Goal: Information Seeking & Learning: Check status

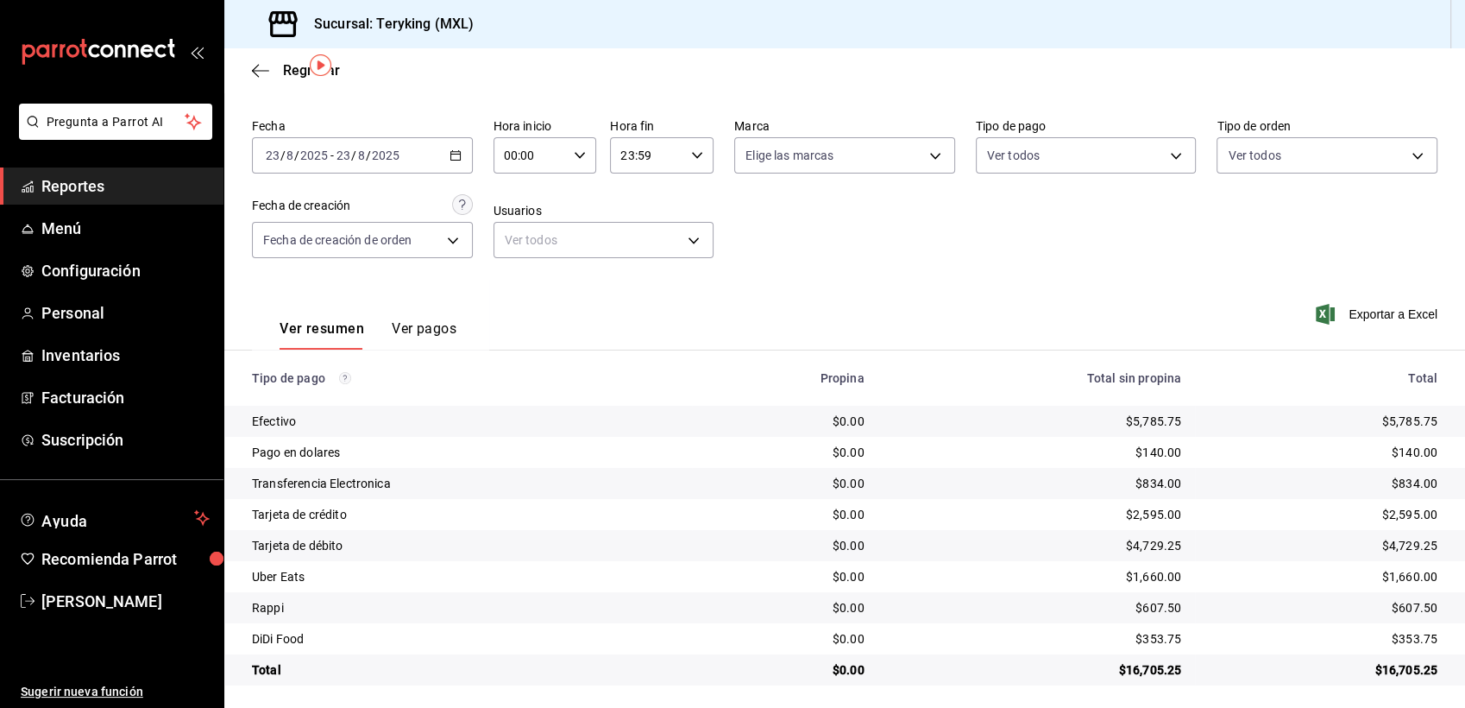
scroll to position [54, 0]
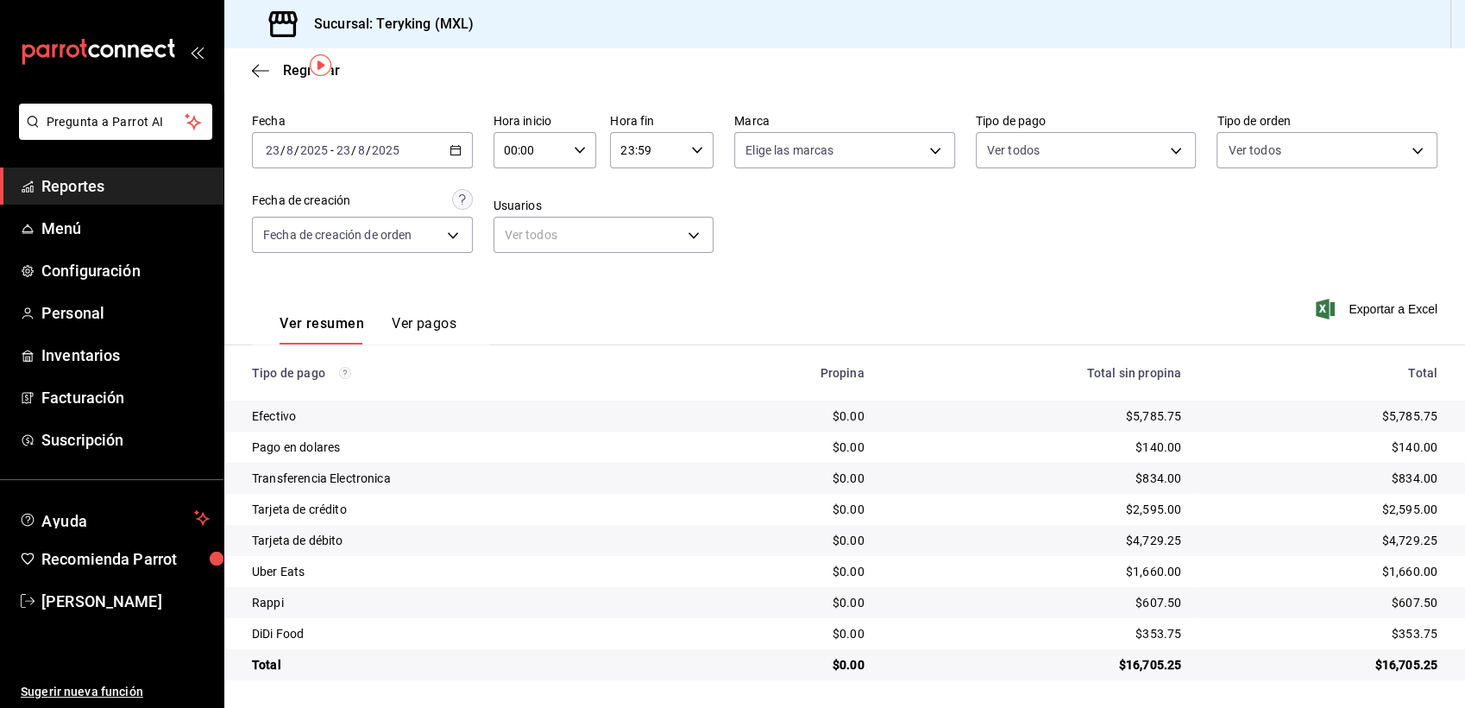
click at [86, 183] on span "Reportes" at bounding box center [125, 185] width 168 height 23
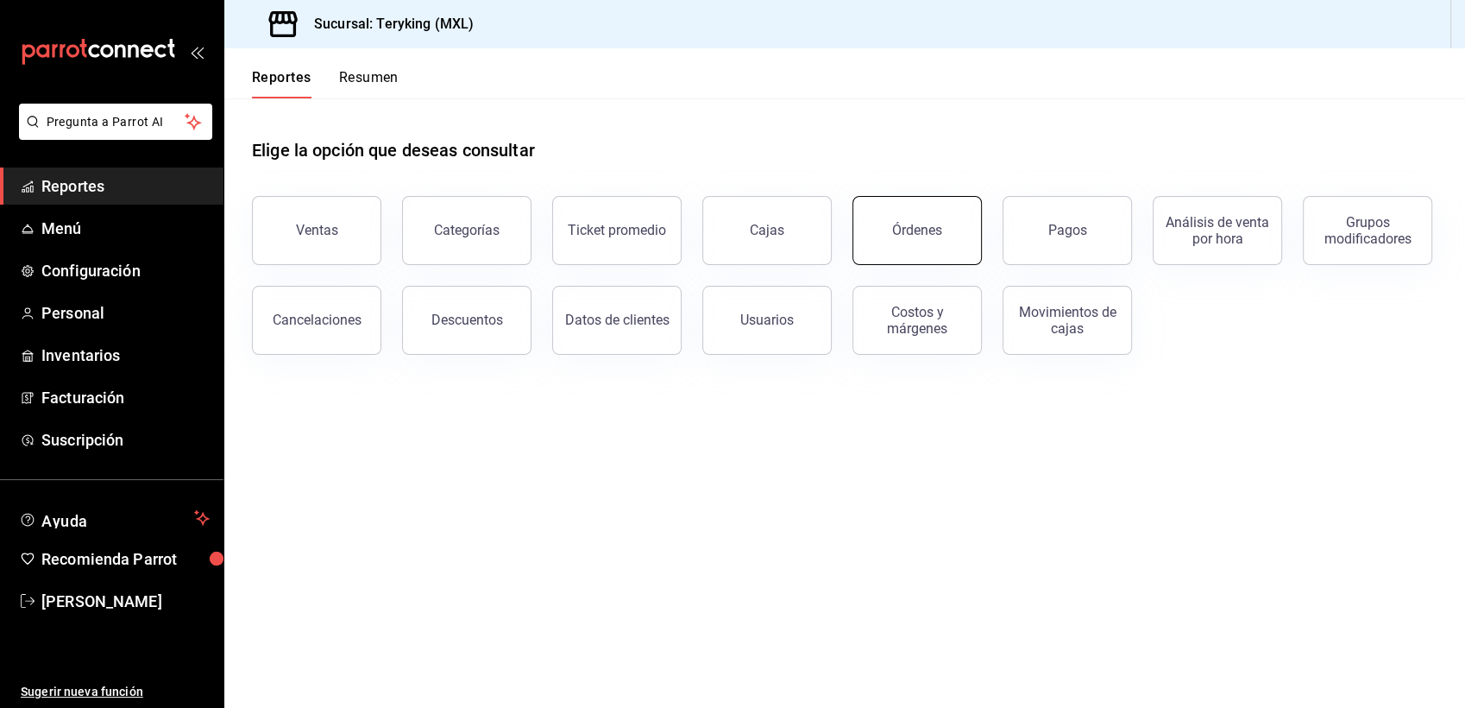
click at [908, 238] on button "Órdenes" at bounding box center [916, 230] width 129 height 69
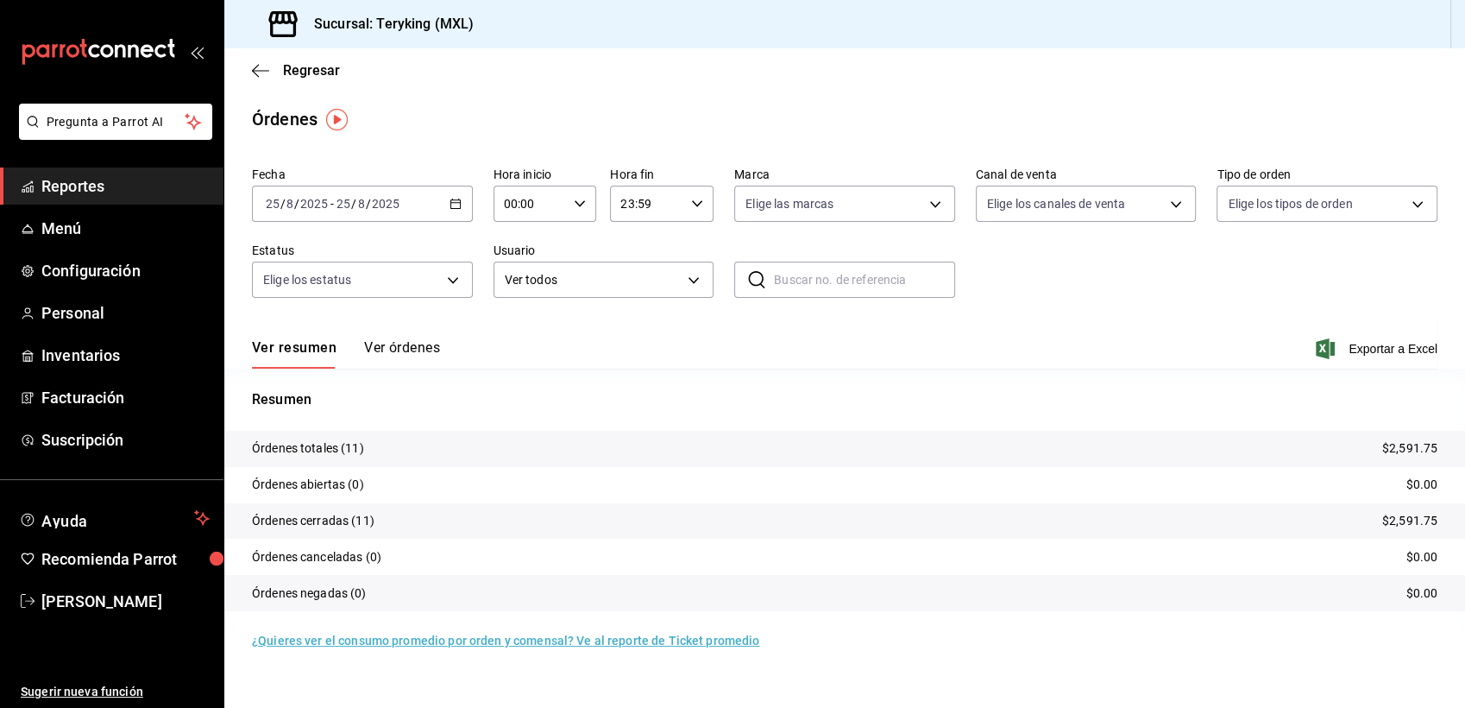
click at [413, 349] on button "Ver órdenes" at bounding box center [402, 353] width 76 height 29
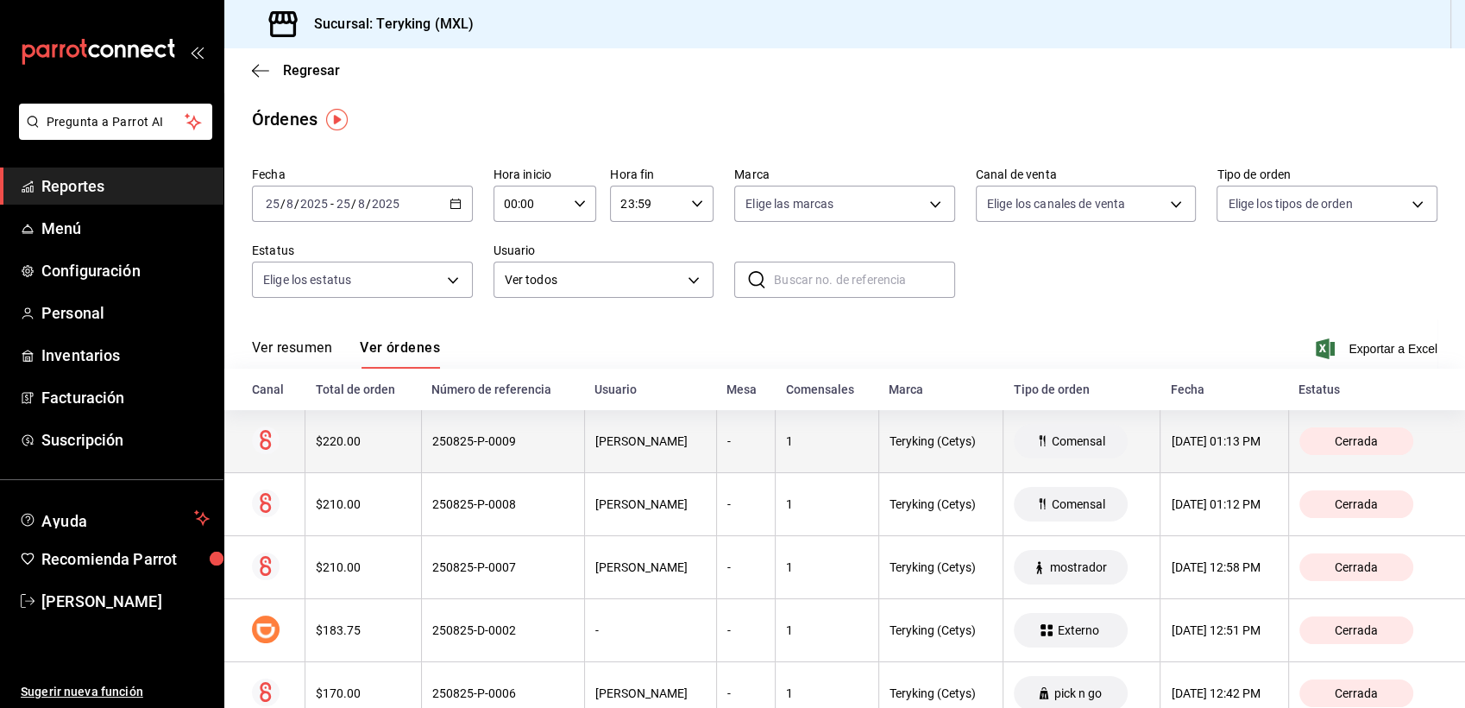
click at [487, 448] on div "250825-P-0009" at bounding box center [503, 441] width 142 height 14
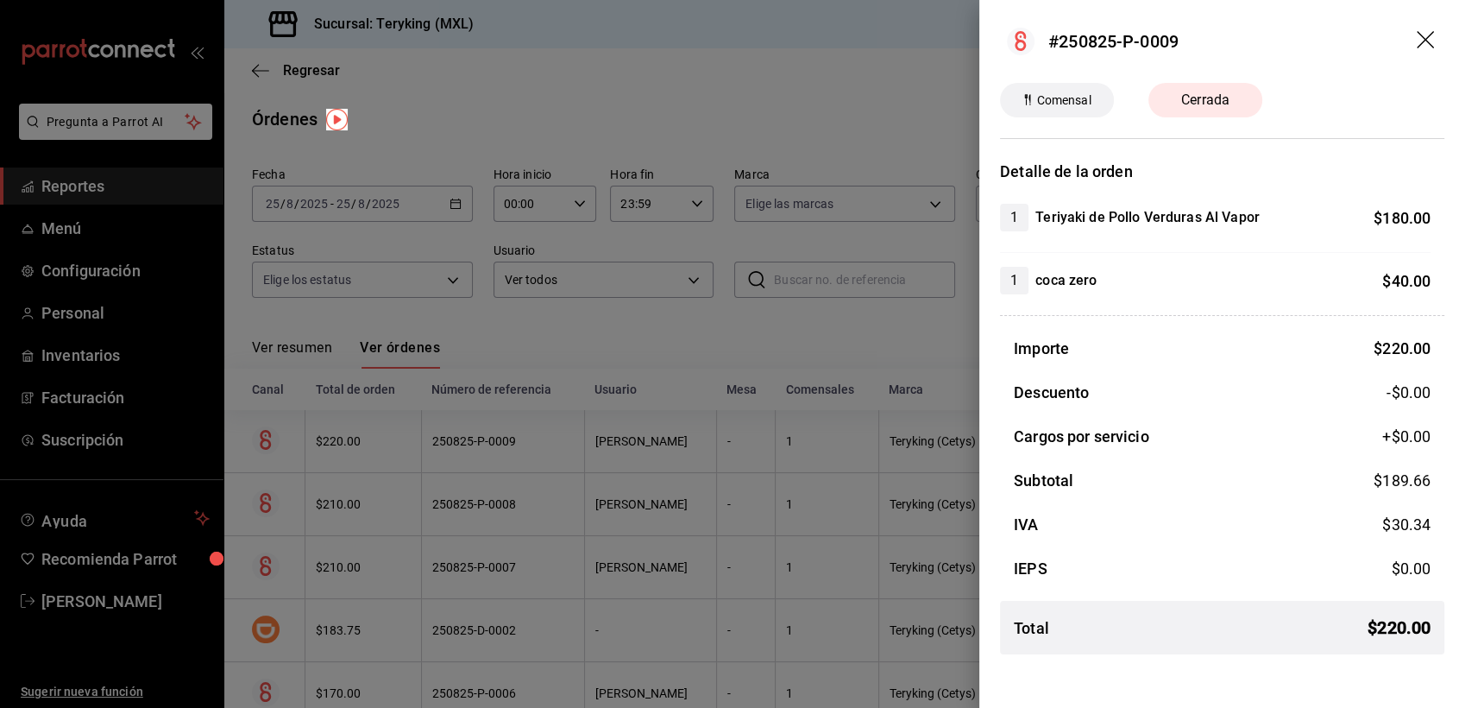
click at [476, 513] on div at bounding box center [732, 354] width 1465 height 708
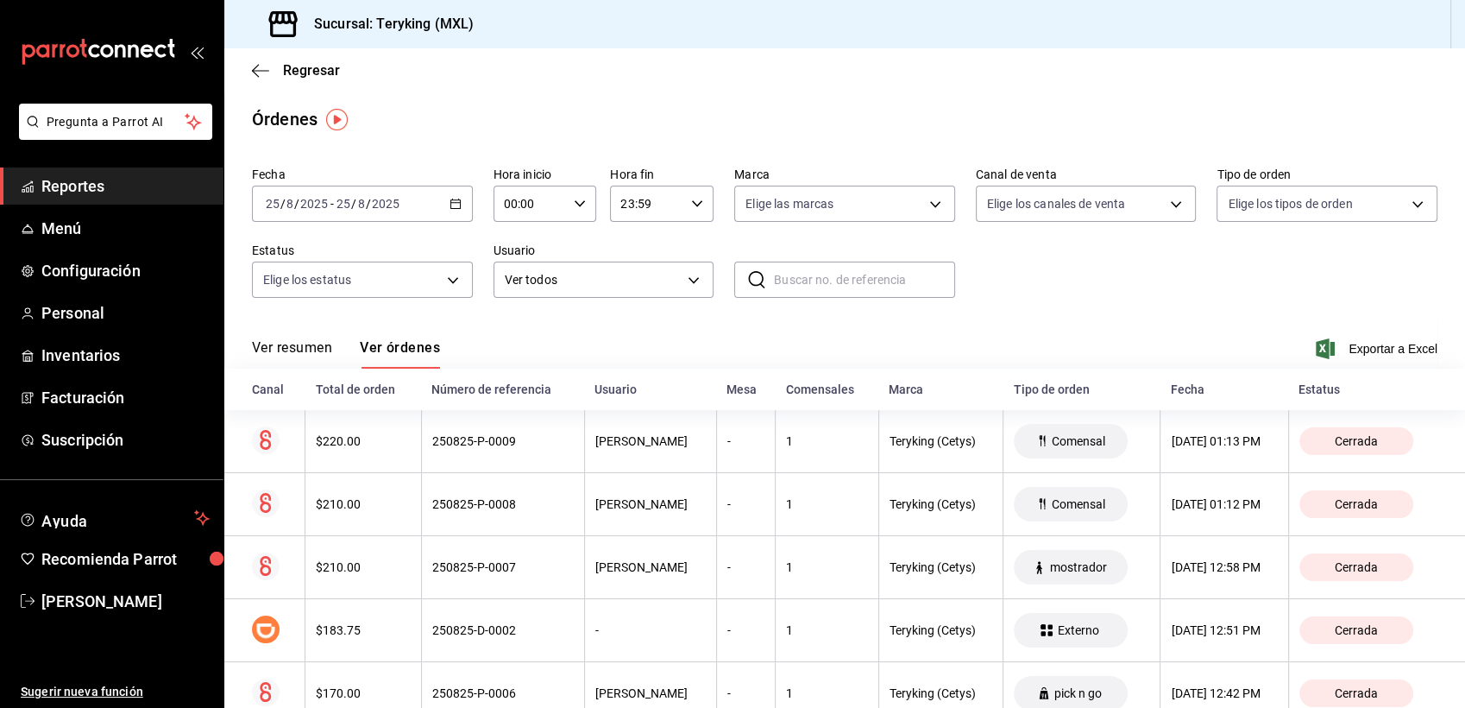
click at [476, 513] on th "250825-P-0008" at bounding box center [502, 504] width 163 height 63
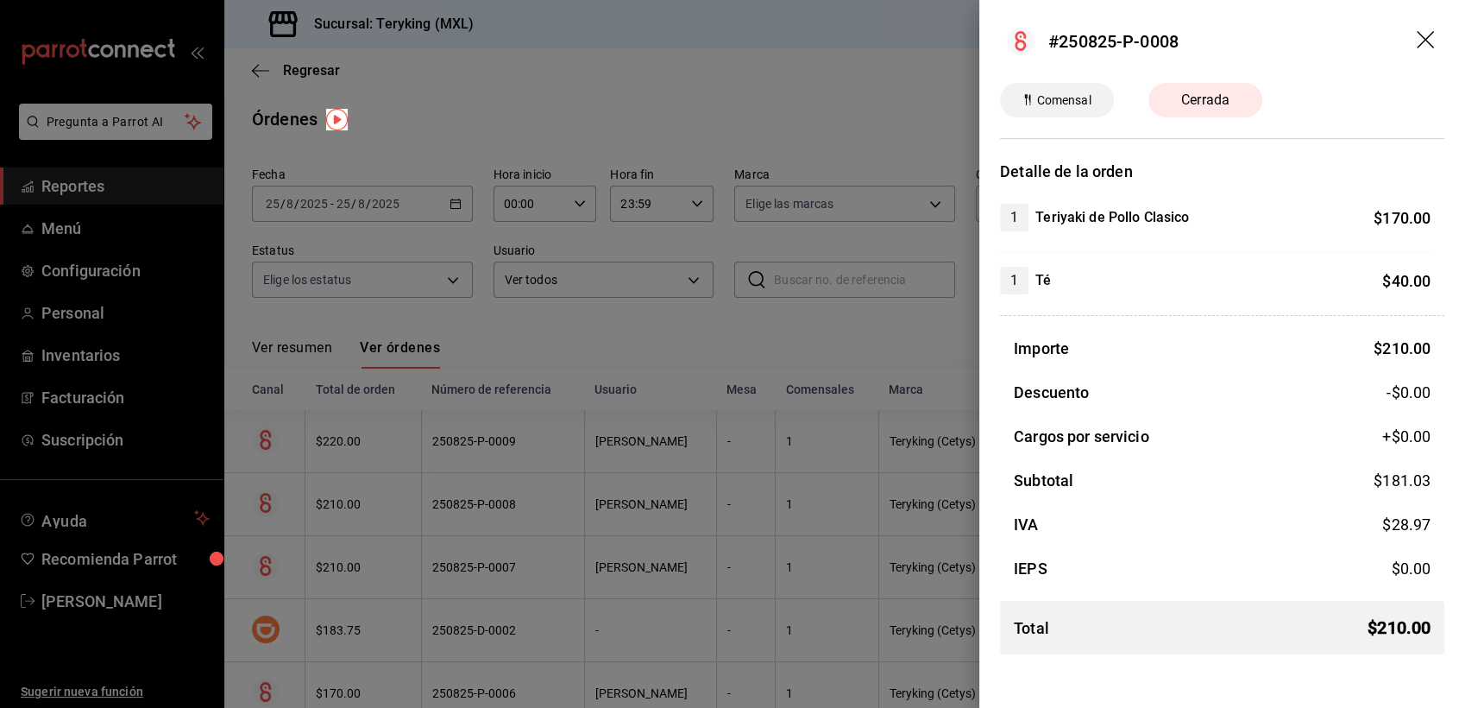
click at [559, 343] on div at bounding box center [732, 354] width 1465 height 708
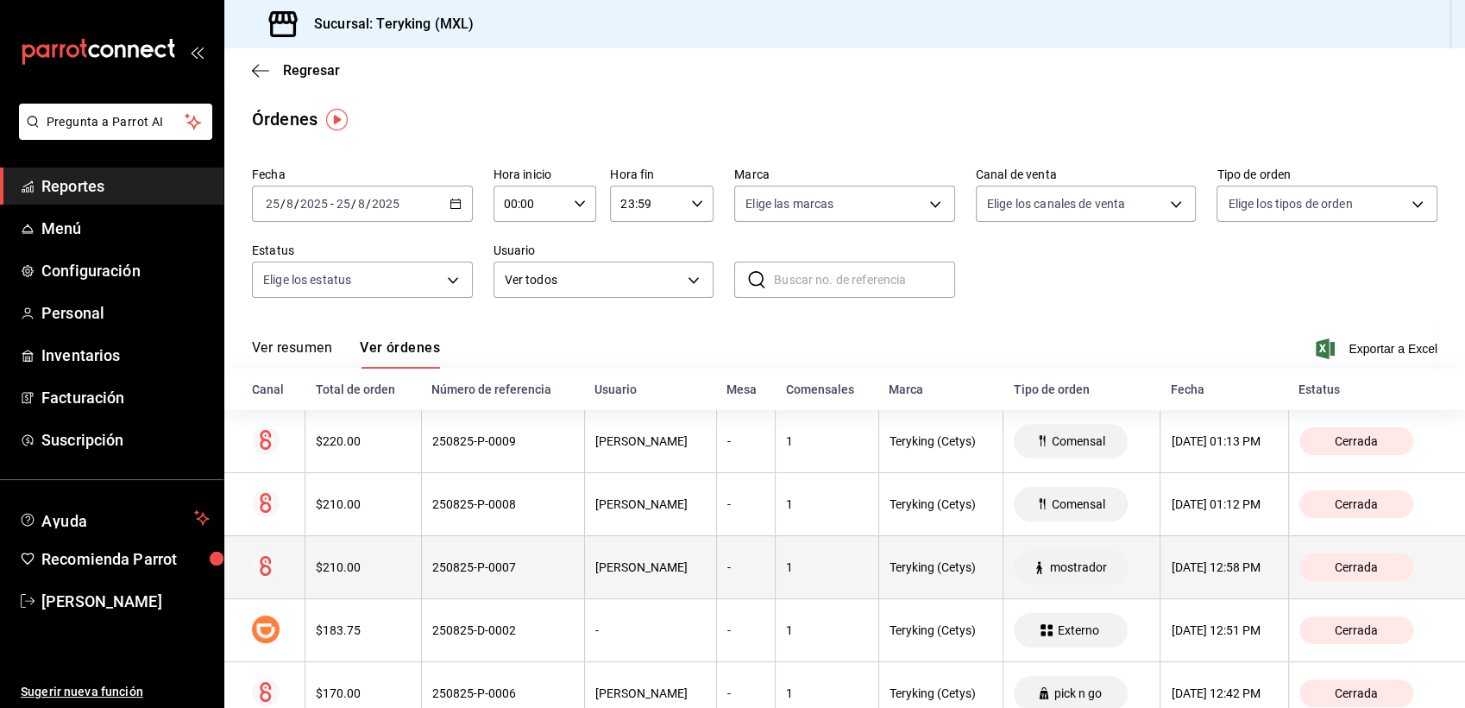
click at [539, 553] on th "250825-P-0007" at bounding box center [502, 567] width 163 height 63
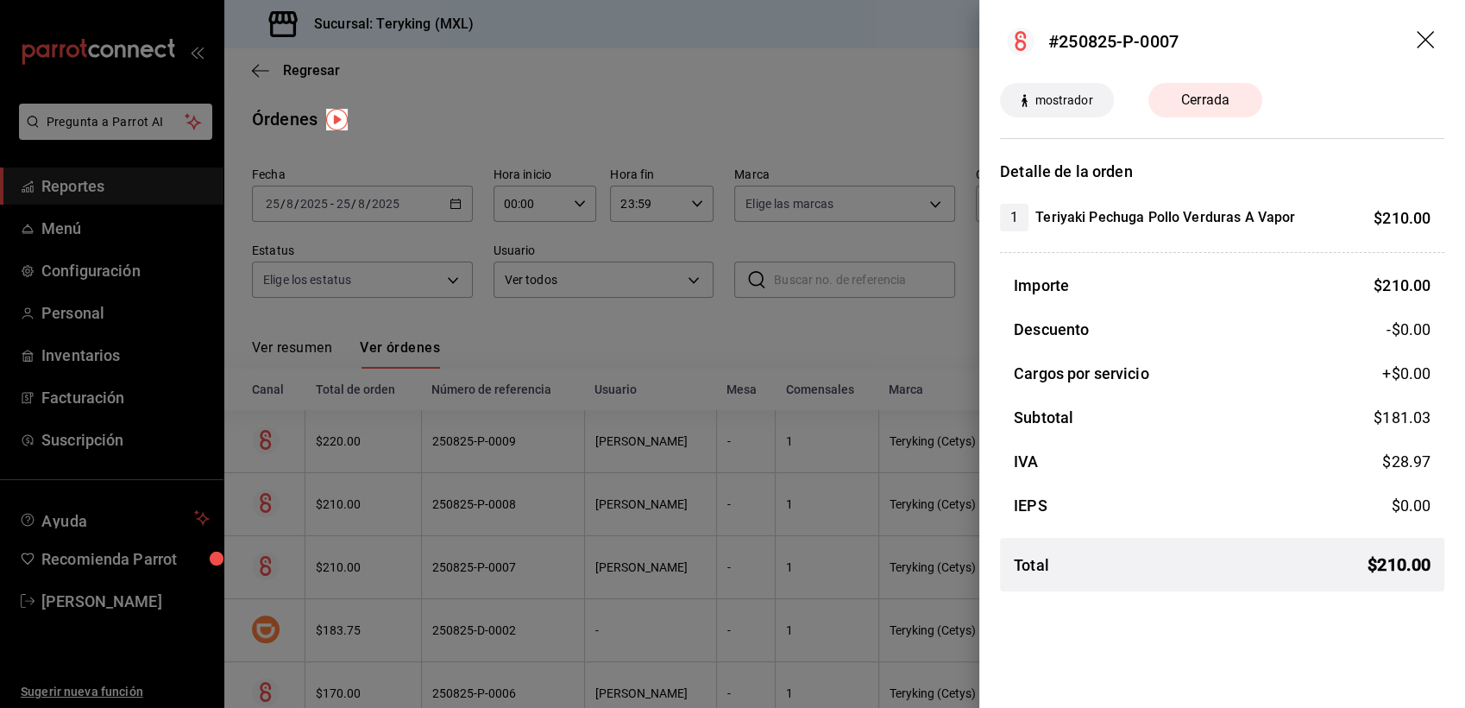
click at [630, 330] on div at bounding box center [732, 354] width 1465 height 708
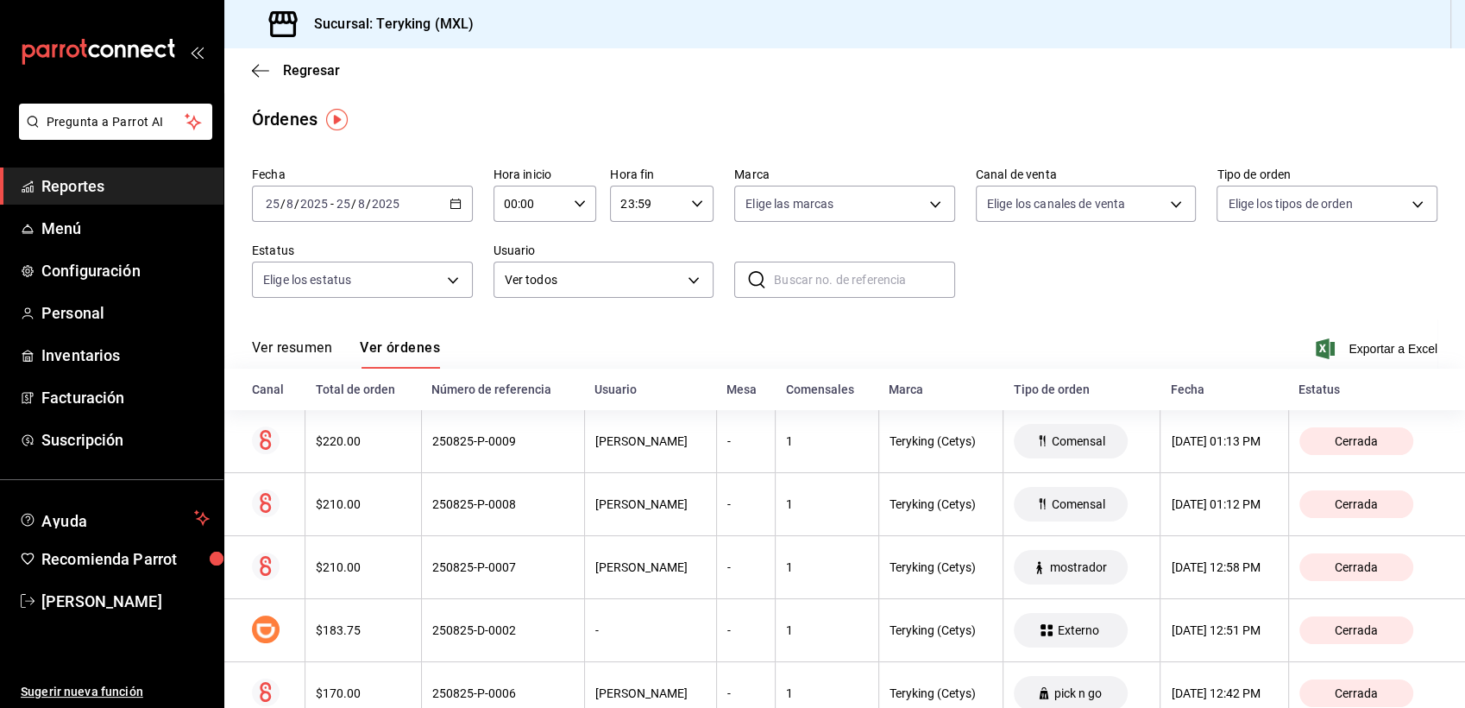
click at [90, 185] on span "Reportes" at bounding box center [125, 185] width 168 height 23
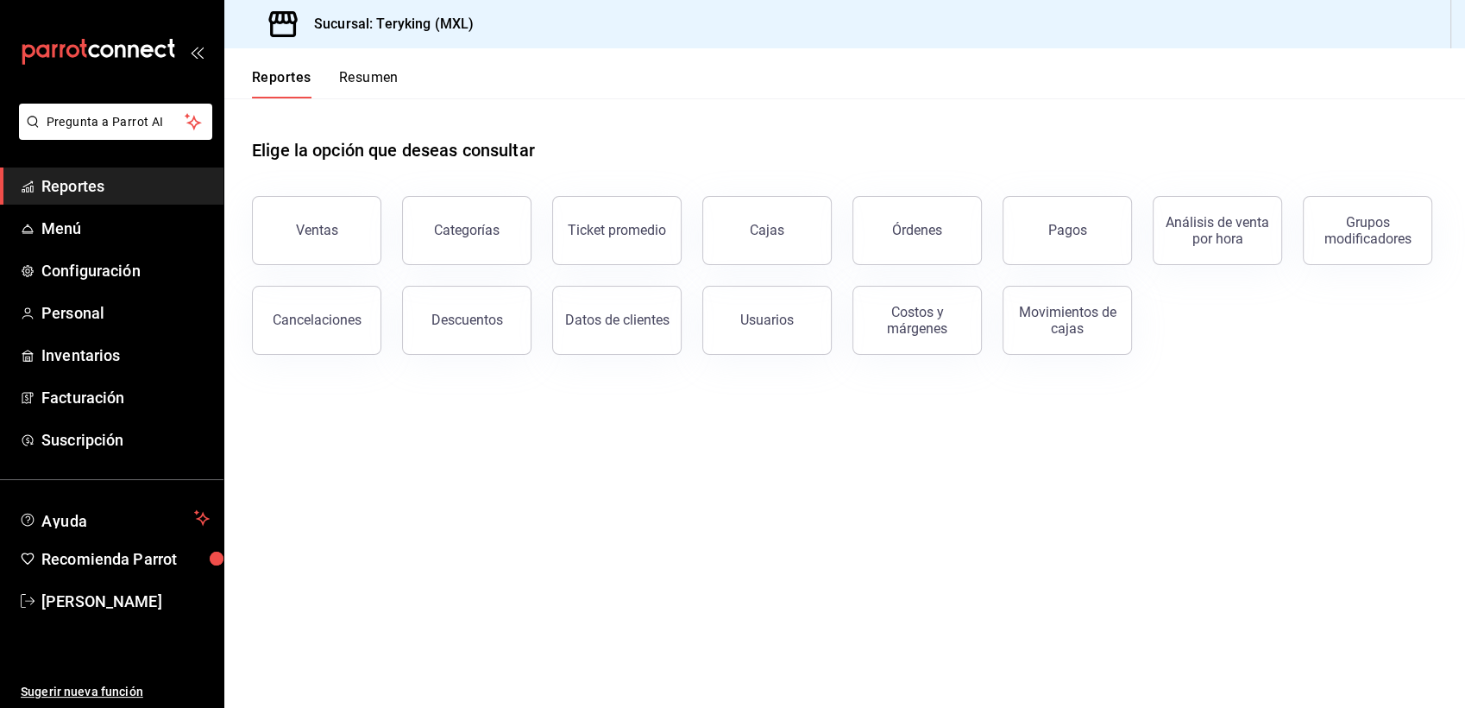
click at [380, 267] on div "Cancelaciones" at bounding box center [306, 310] width 150 height 90
click at [319, 217] on button "Ventas" at bounding box center [316, 230] width 129 height 69
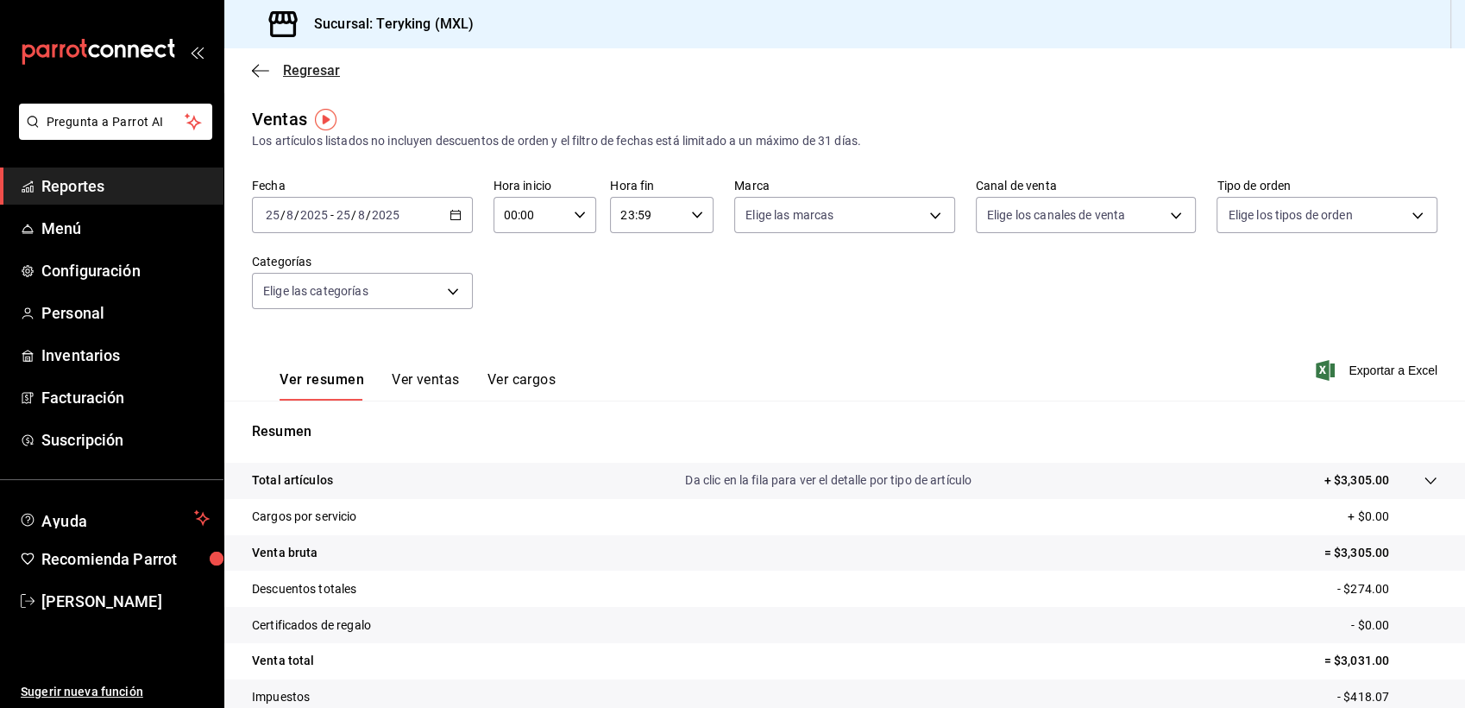
click at [313, 73] on span "Regresar" at bounding box center [311, 70] width 57 height 16
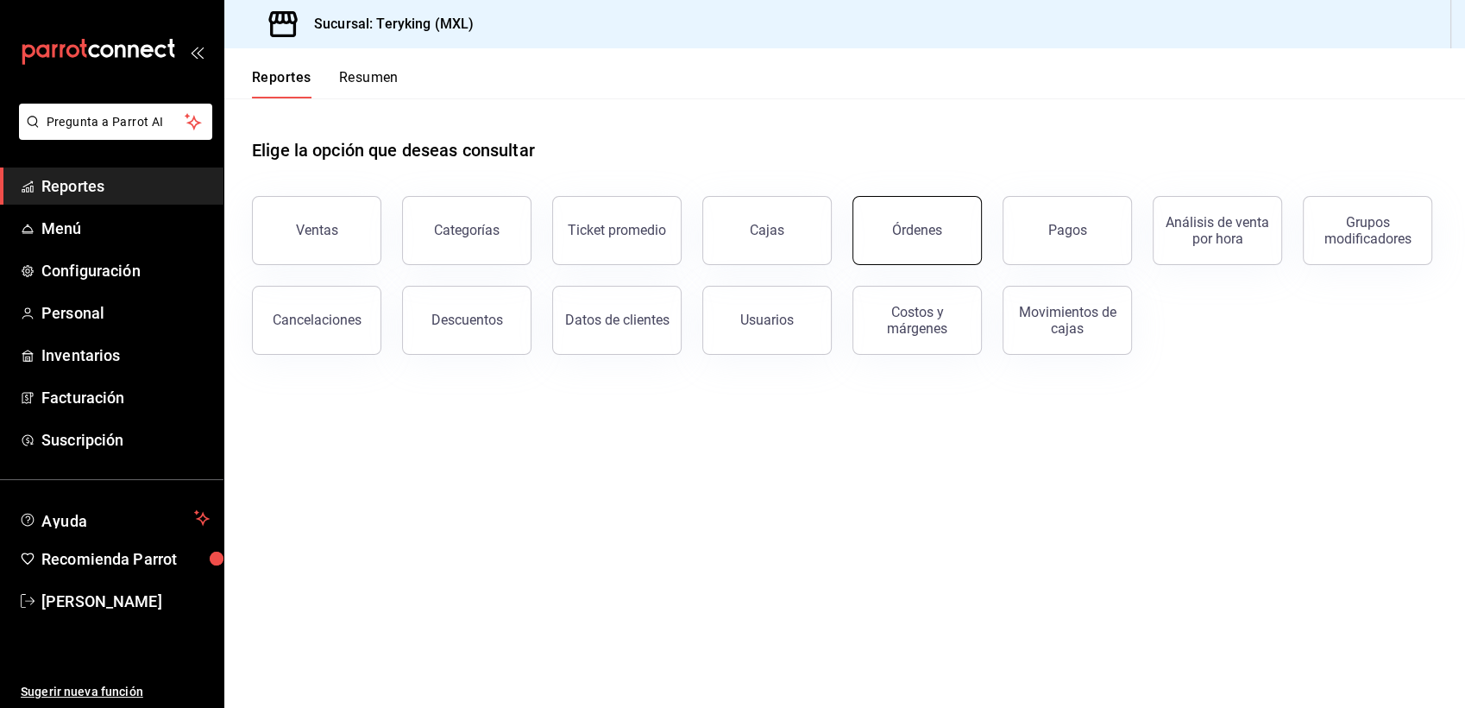
click at [903, 226] on div "Órdenes" at bounding box center [917, 230] width 50 height 16
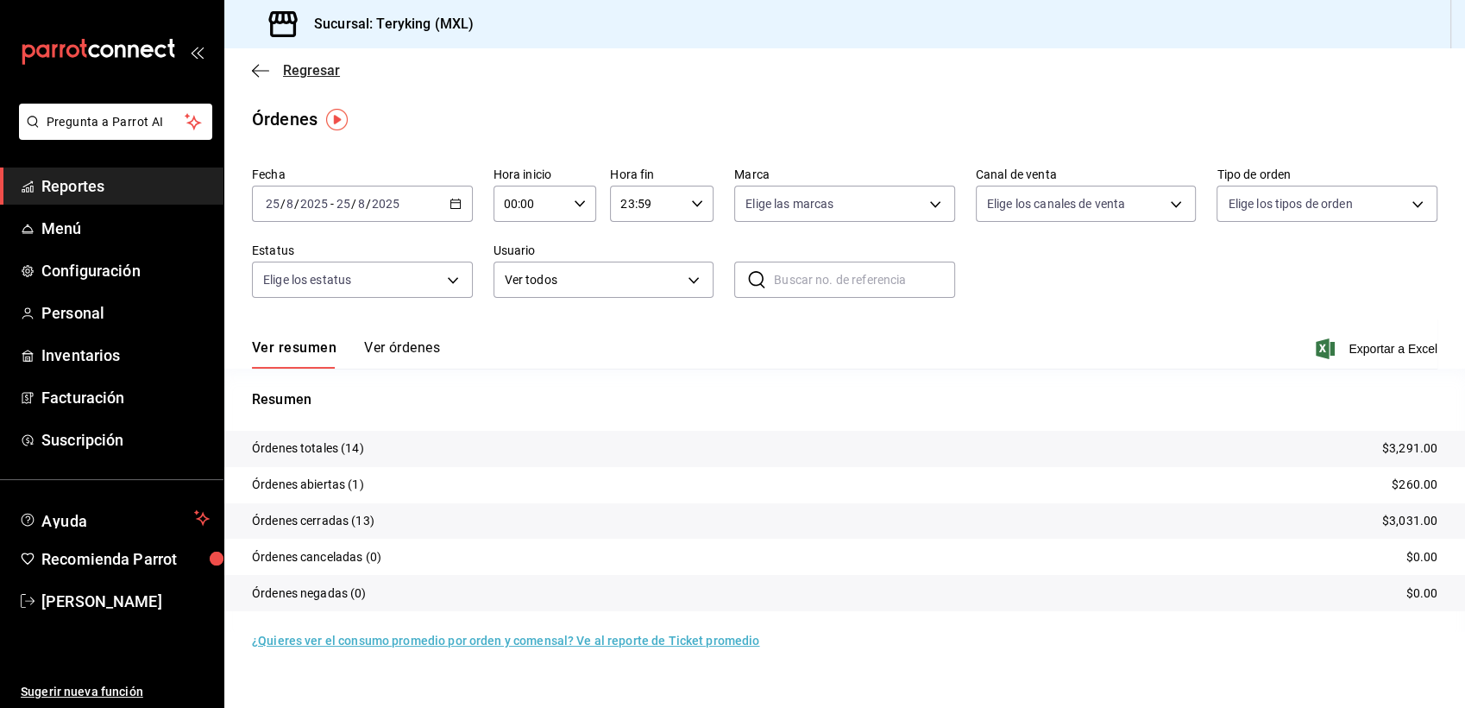
click at [320, 72] on span "Regresar" at bounding box center [311, 70] width 57 height 16
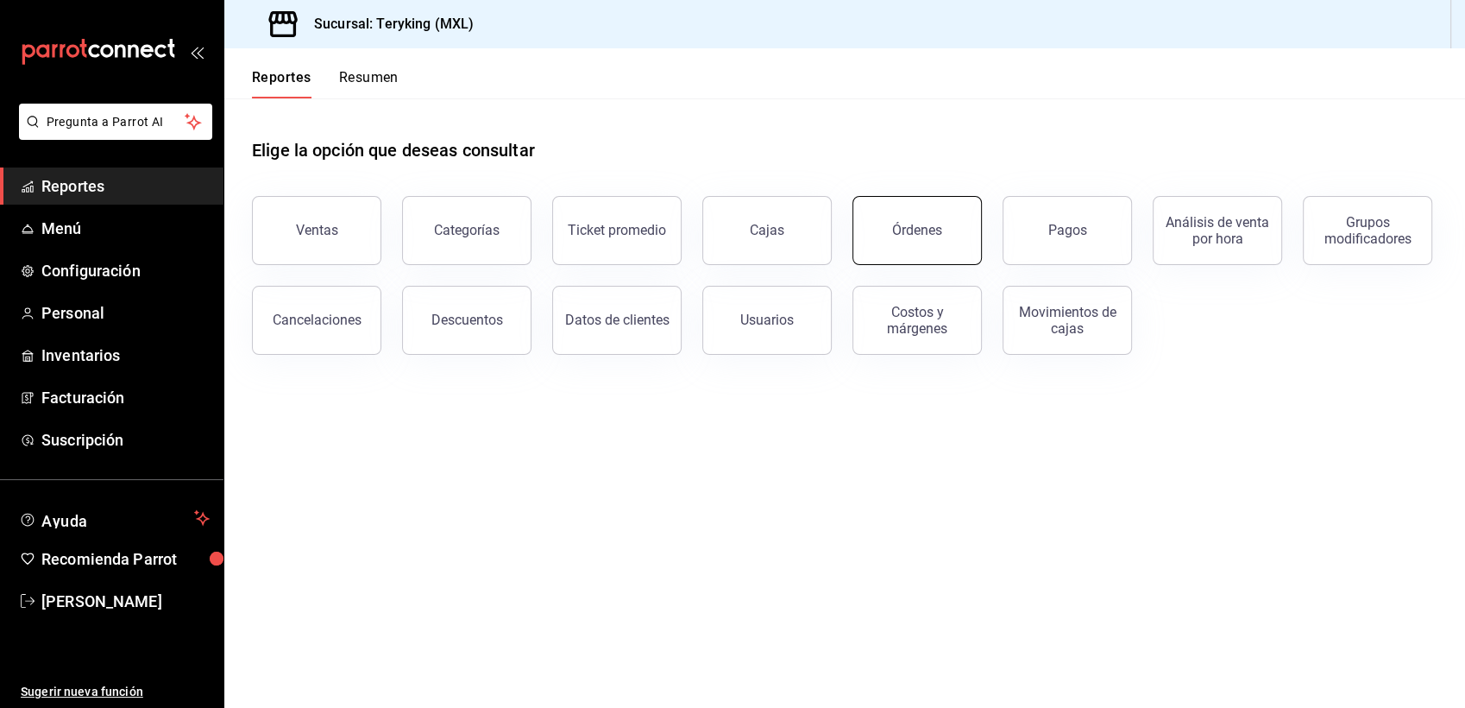
click at [916, 242] on button "Órdenes" at bounding box center [916, 230] width 129 height 69
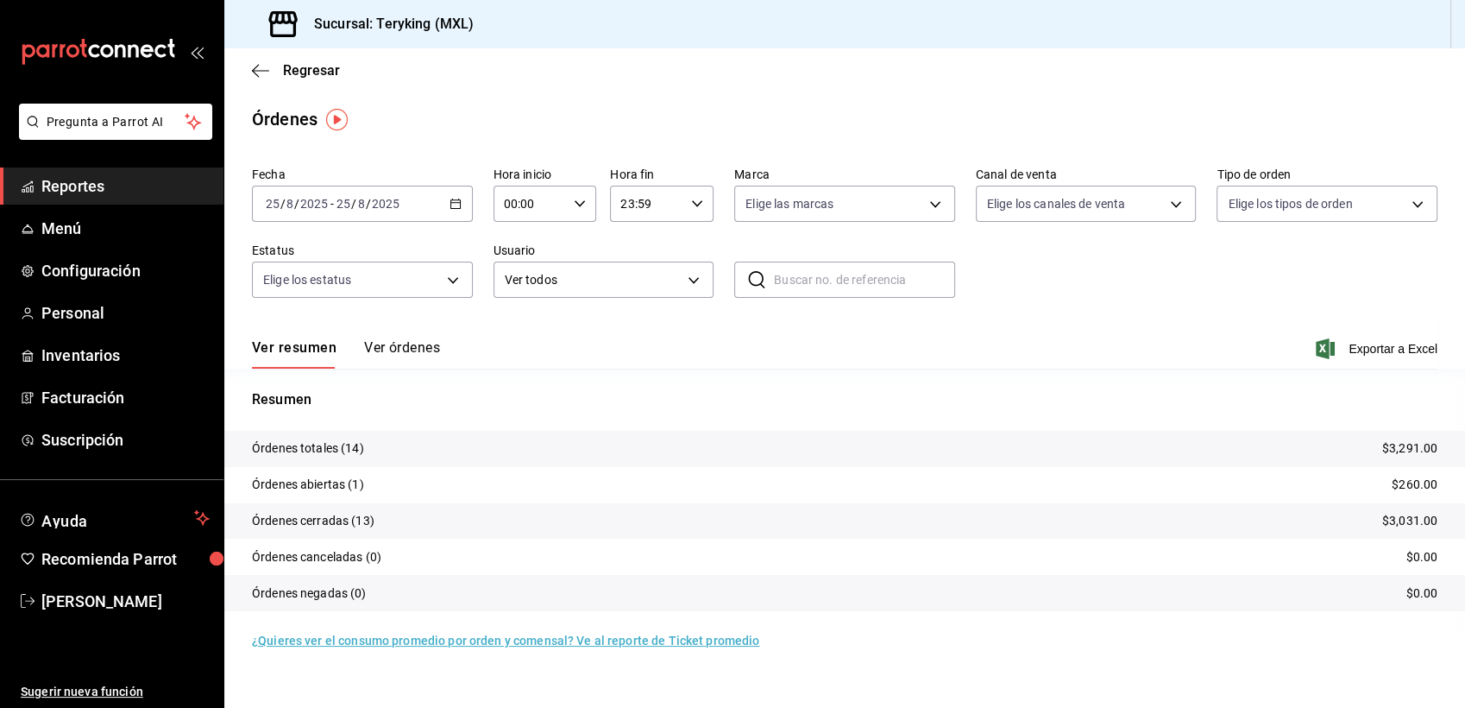
click at [424, 355] on button "Ver órdenes" at bounding box center [402, 353] width 76 height 29
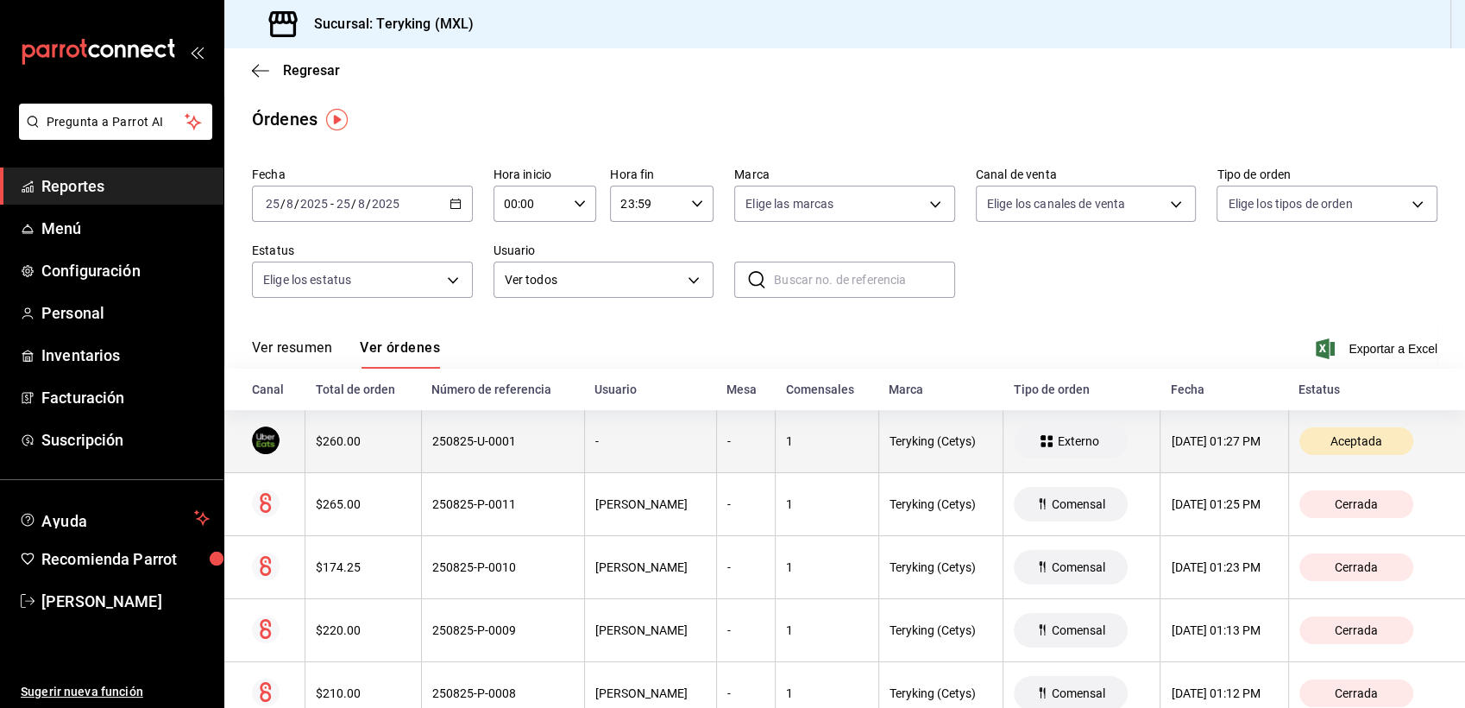
click at [491, 459] on th "250825-U-0001" at bounding box center [502, 441] width 163 height 63
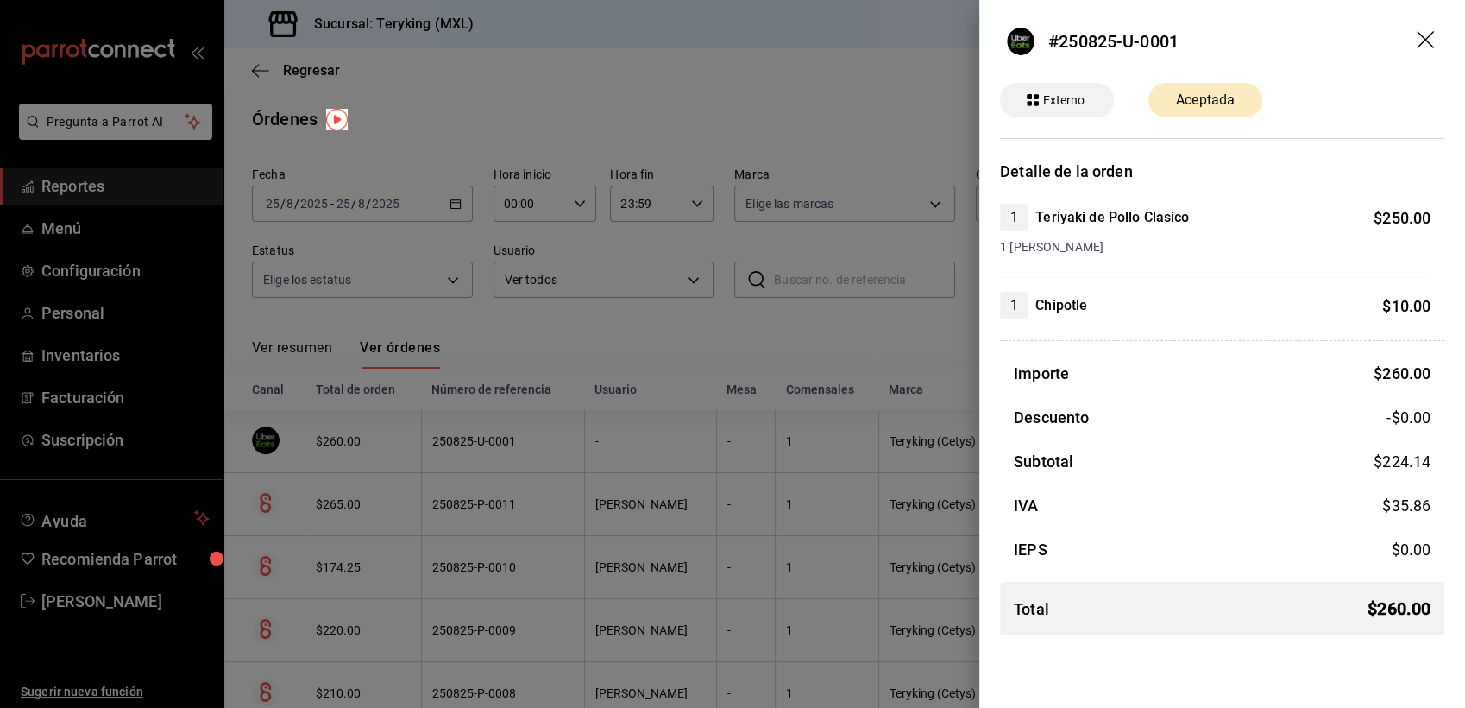
click at [694, 326] on div at bounding box center [732, 354] width 1465 height 708
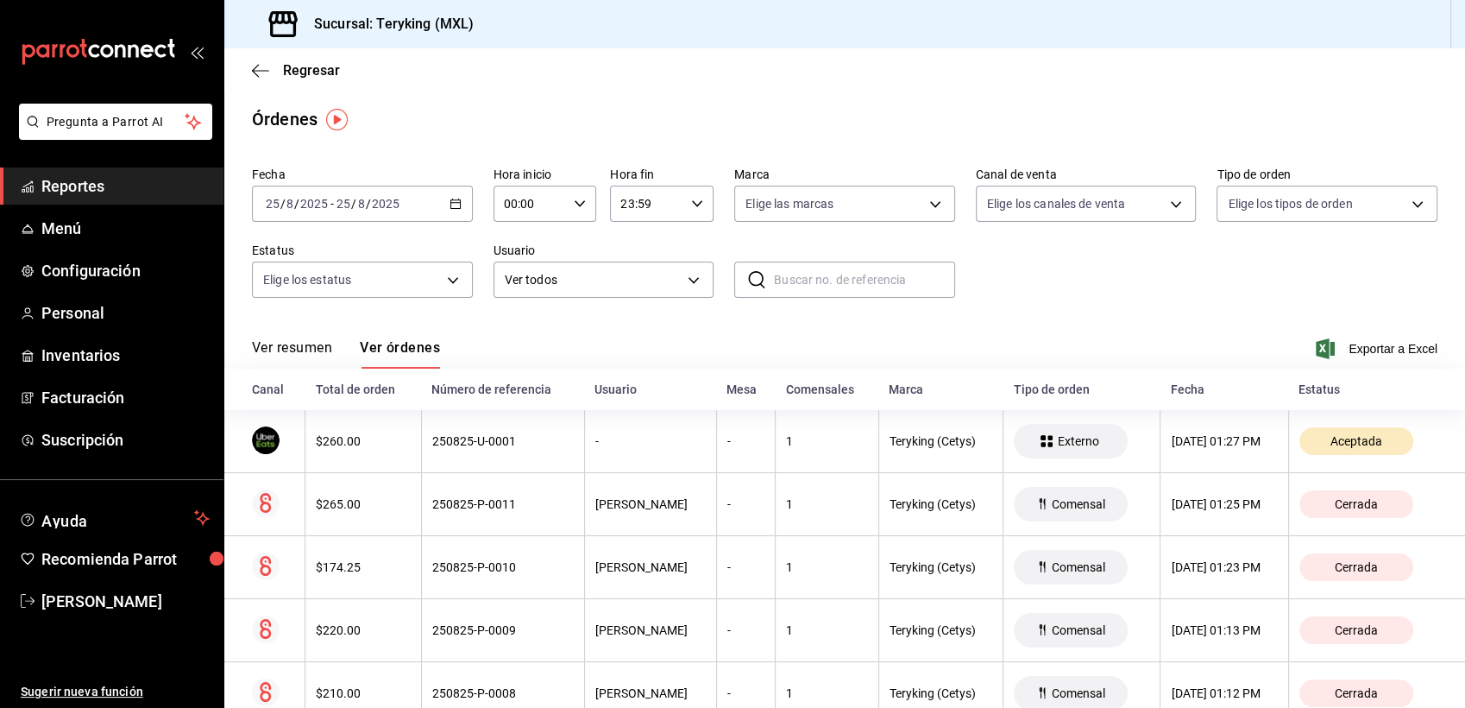
click at [129, 178] on span "Reportes" at bounding box center [125, 185] width 168 height 23
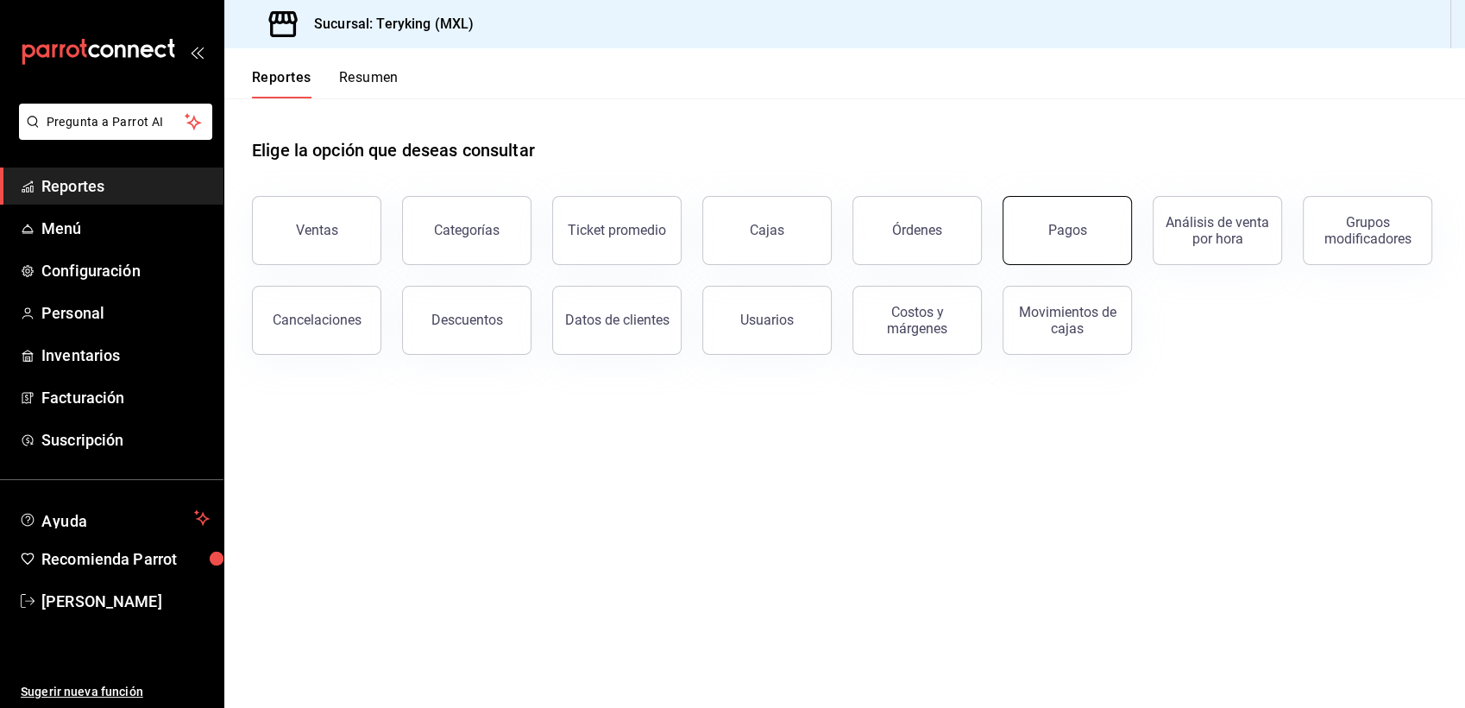
click at [1033, 224] on button "Pagos" at bounding box center [1067, 230] width 129 height 69
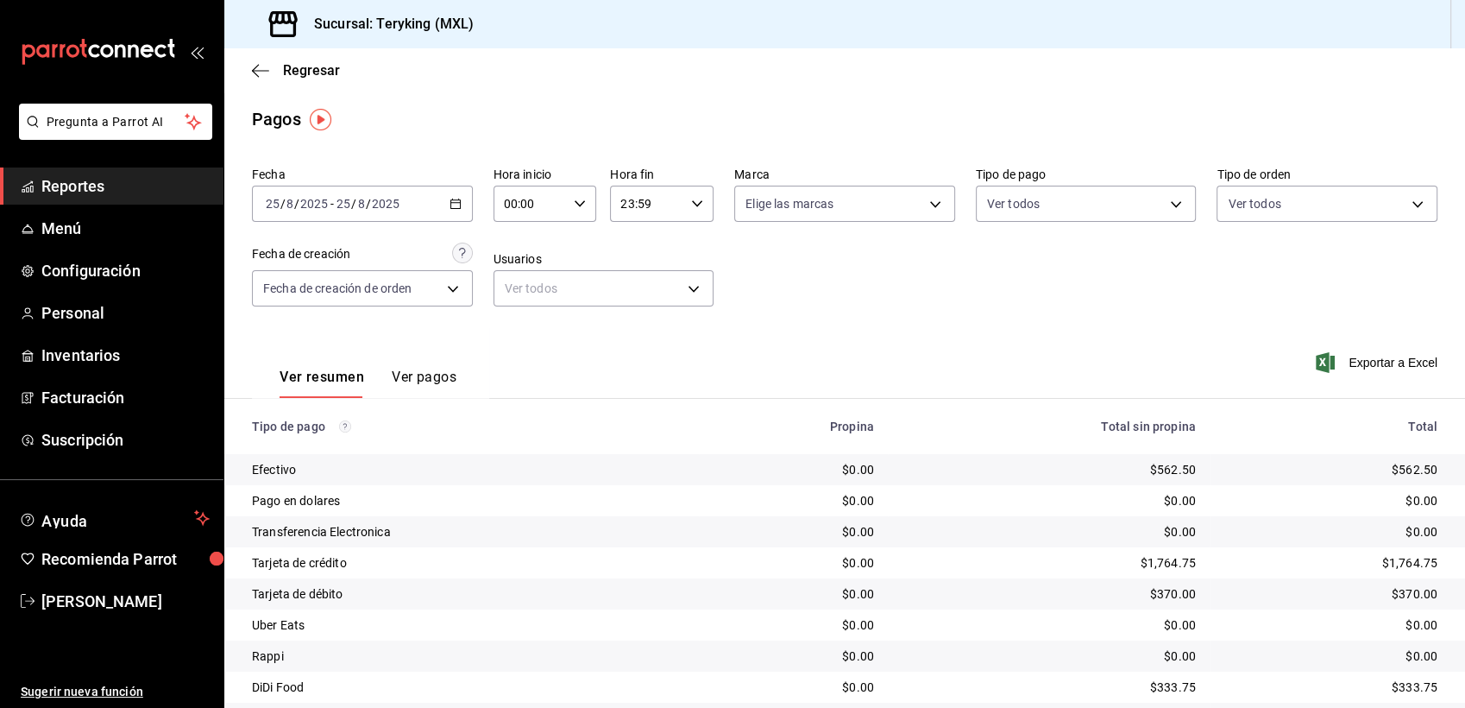
click at [450, 204] on icon "button" at bounding box center [456, 204] width 12 height 12
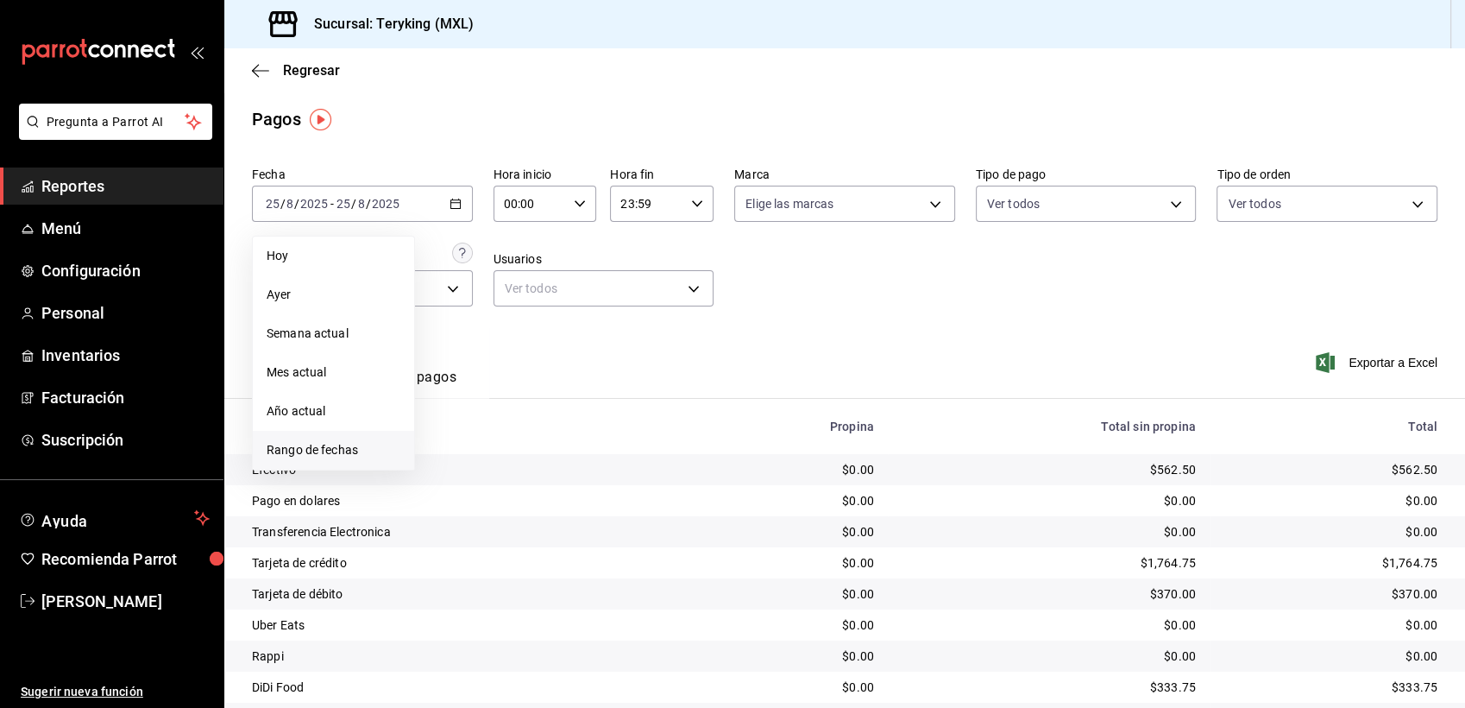
click at [312, 446] on span "Rango de fechas" at bounding box center [334, 450] width 134 height 18
click at [607, 439] on button "23" at bounding box center [603, 432] width 30 height 31
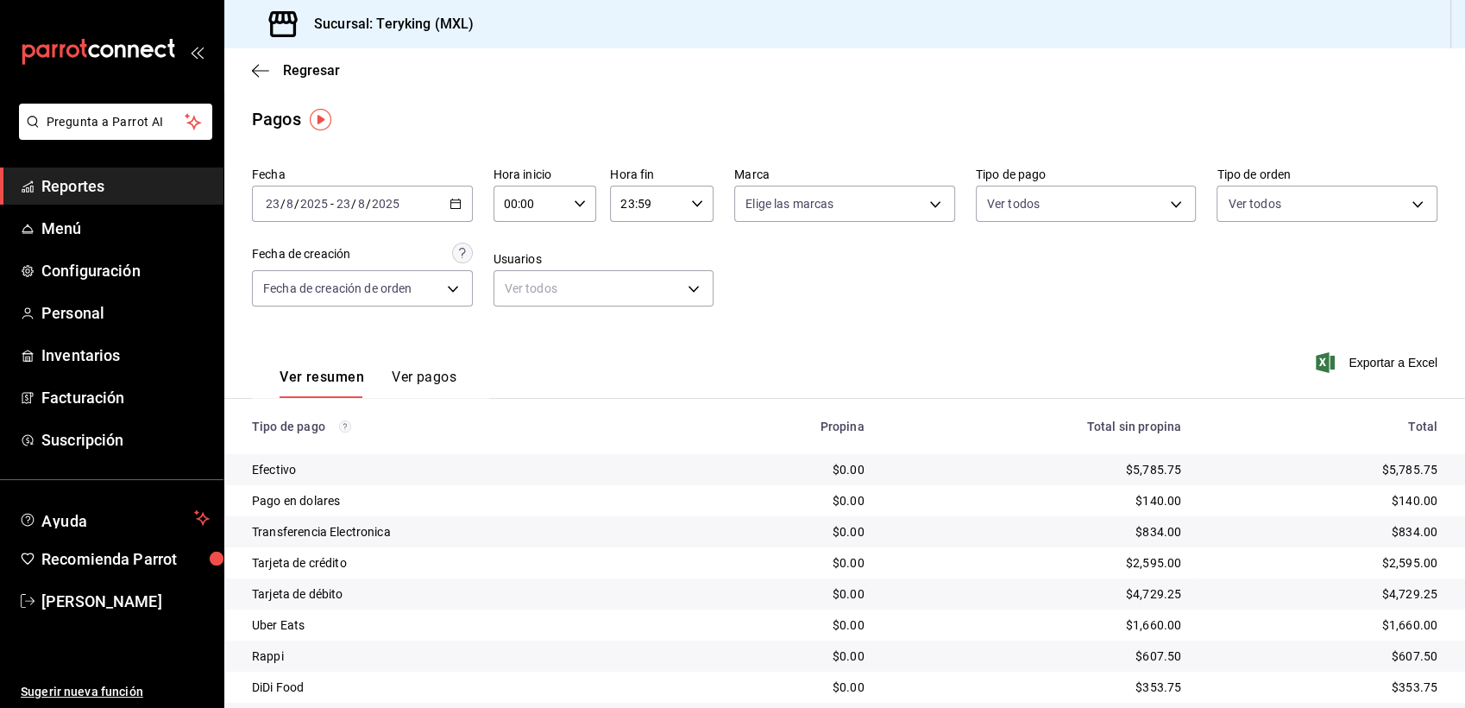
click at [1324, 262] on div "Fecha [DATE] [DATE] - [DATE] [DATE] Hora inicio 00:00 Hora inicio Hora fin 23:5…" at bounding box center [845, 243] width 1186 height 167
